Goal: Information Seeking & Learning: Learn about a topic

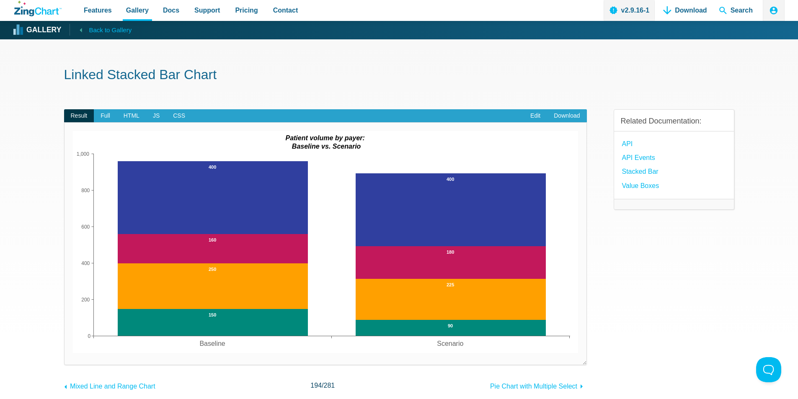
click at [107, 32] on span "Back to Gallery" at bounding box center [110, 30] width 43 height 11
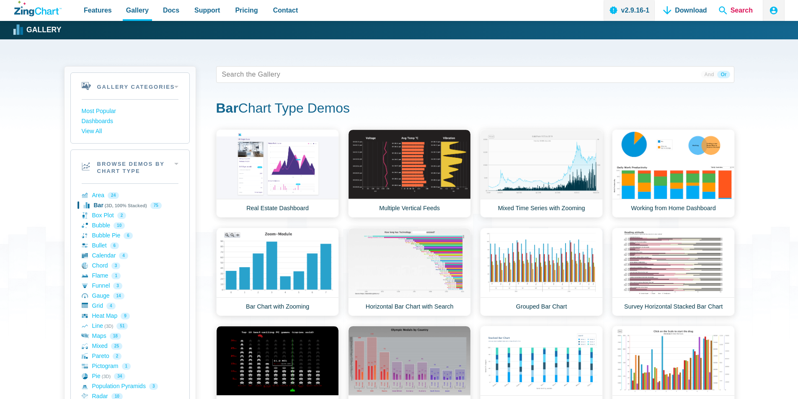
click at [733, 8] on span "Search" at bounding box center [735, 10] width 41 height 21
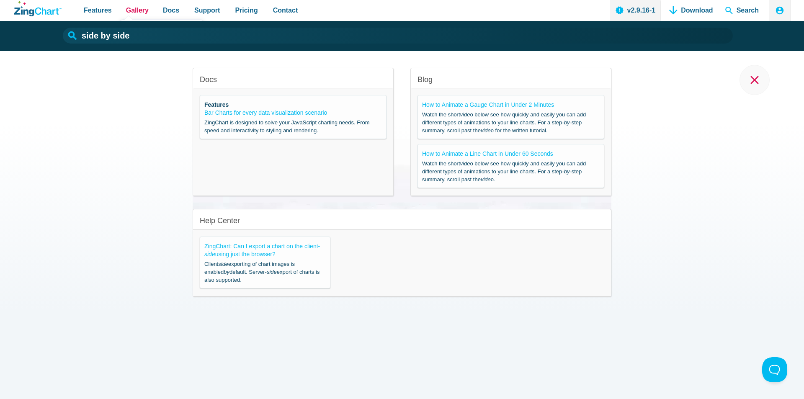
type input "side by side"
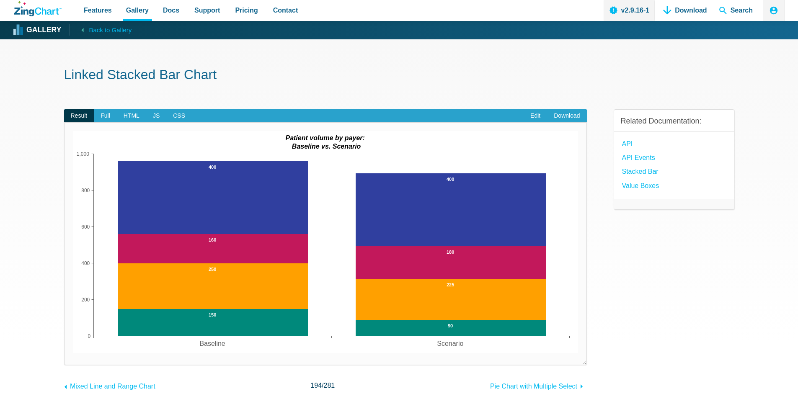
drag, startPoint x: 14, startPoint y: 85, endPoint x: 32, endPoint y: 64, distance: 27.9
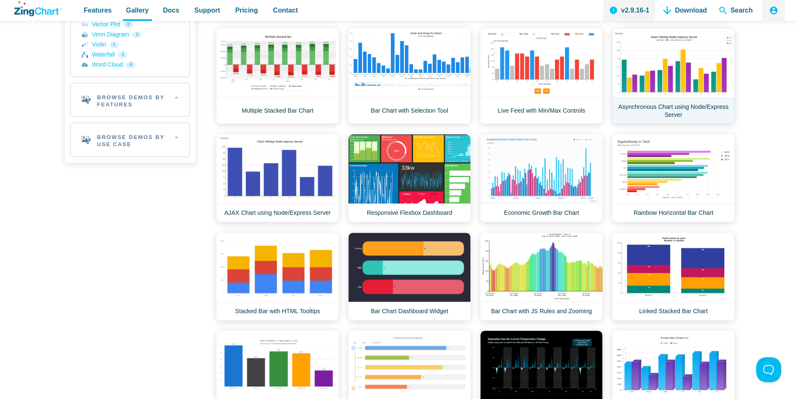
click at [662, 57] on link "Asynchronous Chart using Node/Express Server" at bounding box center [673, 76] width 123 height 96
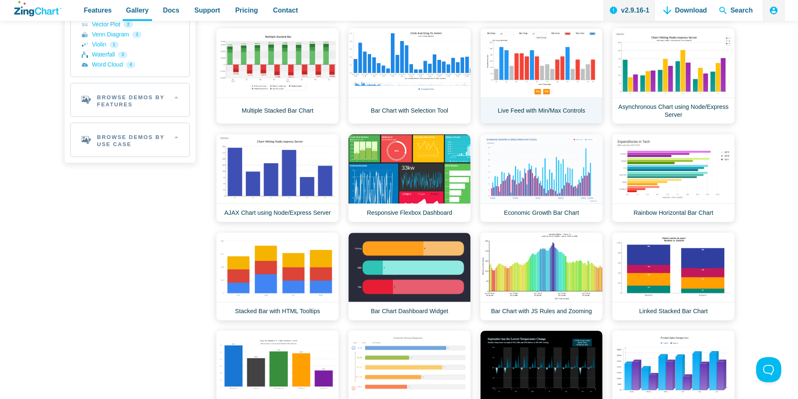
click at [530, 65] on link "Live Feed with Min/Max Controls" at bounding box center [541, 76] width 123 height 96
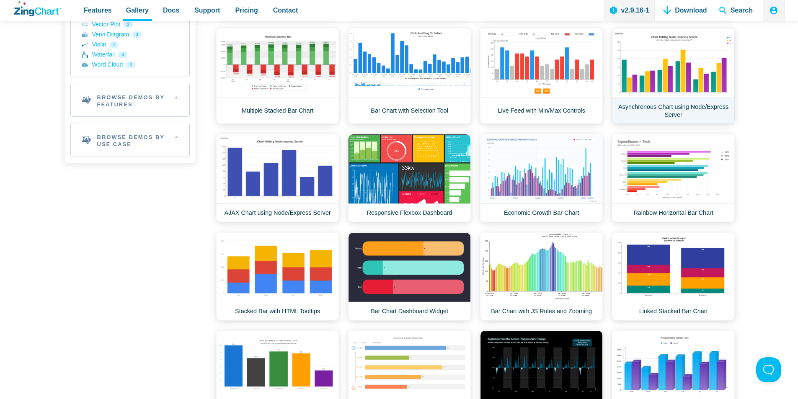
click at [662, 70] on link "Asynchronous Chart using Node/Express Server" at bounding box center [673, 76] width 123 height 96
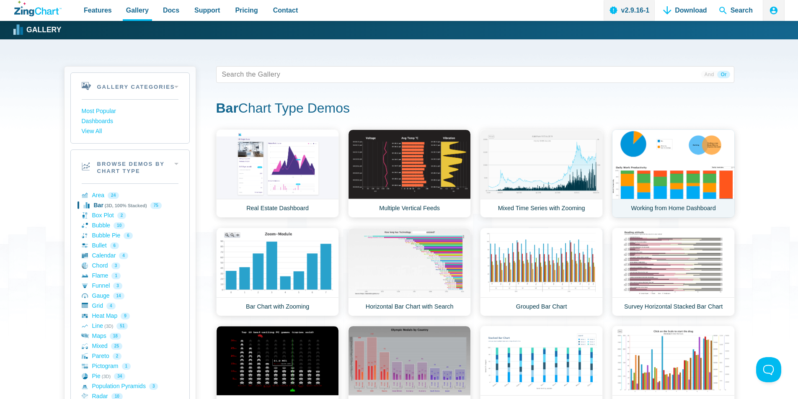
click at [697, 181] on link "Working from Home Dashboard" at bounding box center [673, 173] width 123 height 88
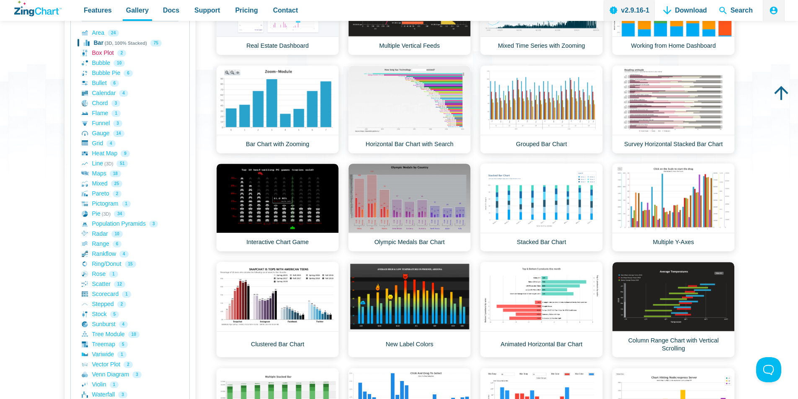
scroll to position [79, 0]
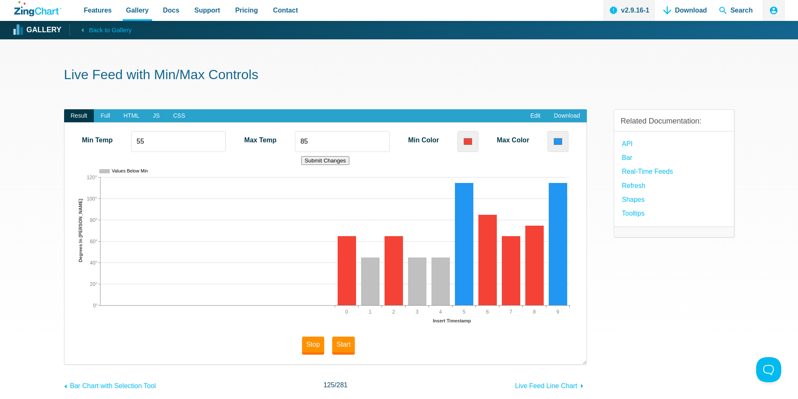
drag, startPoint x: 425, startPoint y: 70, endPoint x: 438, endPoint y: 74, distance: 13.9
click at [438, 74] on h1 "Live Feed with Min/Max Controls" at bounding box center [399, 75] width 670 height 19
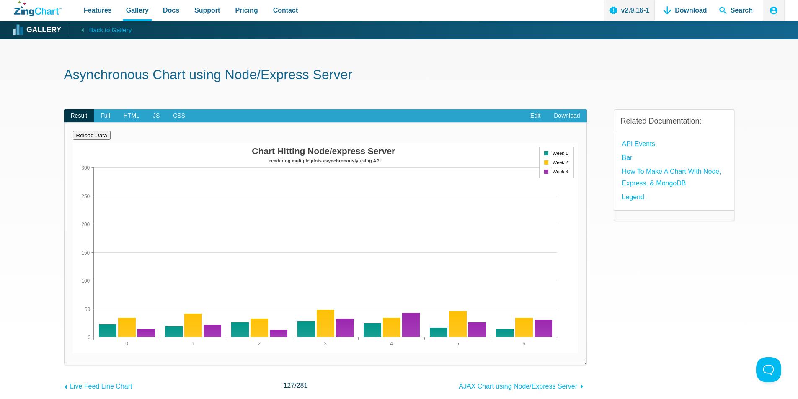
scroll to position [42, 0]
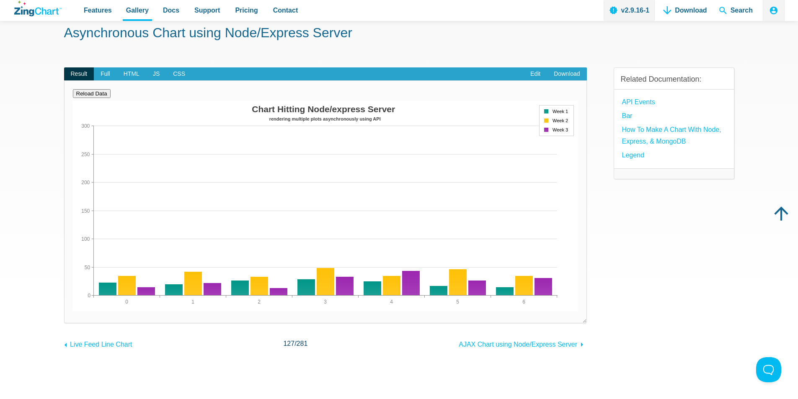
click at [456, 220] on img "App Content" at bounding box center [325, 212] width 505 height 222
click at [530, 72] on link "Edit" at bounding box center [534, 73] width 23 height 13
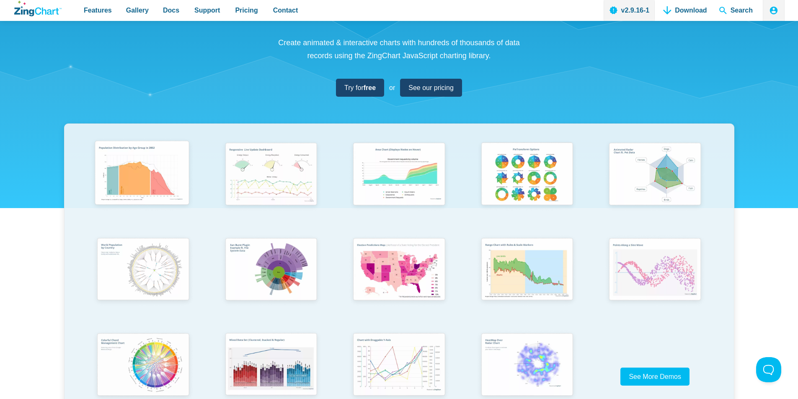
scroll to position [121, 0]
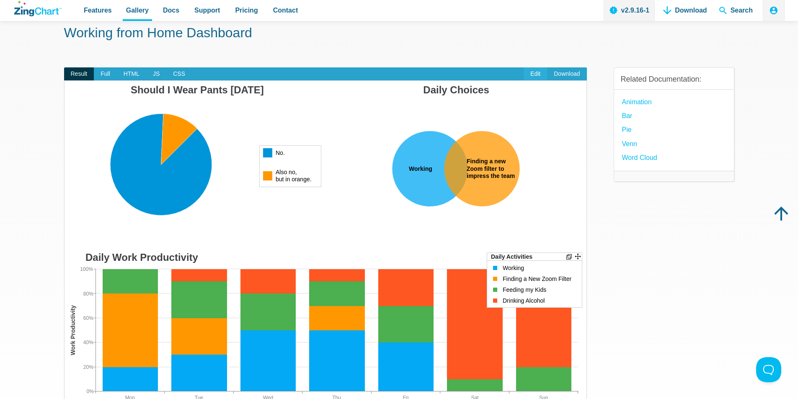
click at [537, 76] on link "Edit" at bounding box center [534, 73] width 23 height 13
